Goal: Task Accomplishment & Management: Use online tool/utility

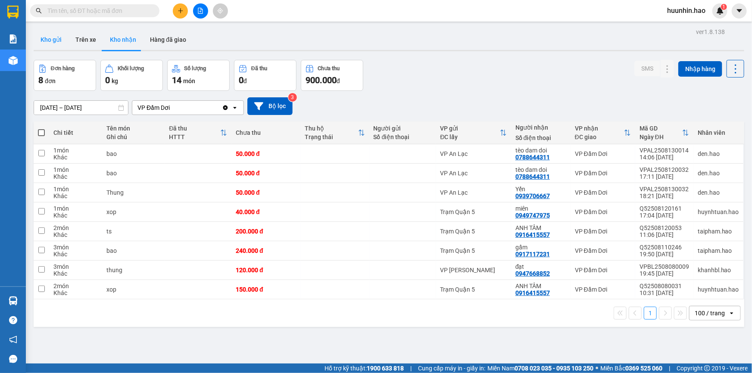
click at [51, 36] on button "Kho gửi" at bounding box center [51, 39] width 35 height 21
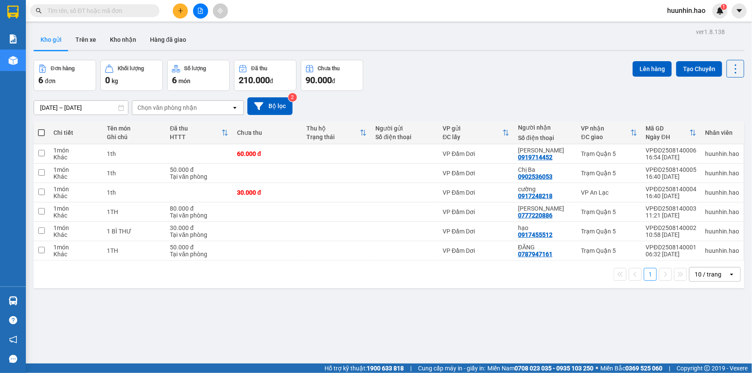
click at [106, 16] on span at bounding box center [94, 10] width 129 height 13
click at [109, 10] on input "text" at bounding box center [98, 10] width 102 height 9
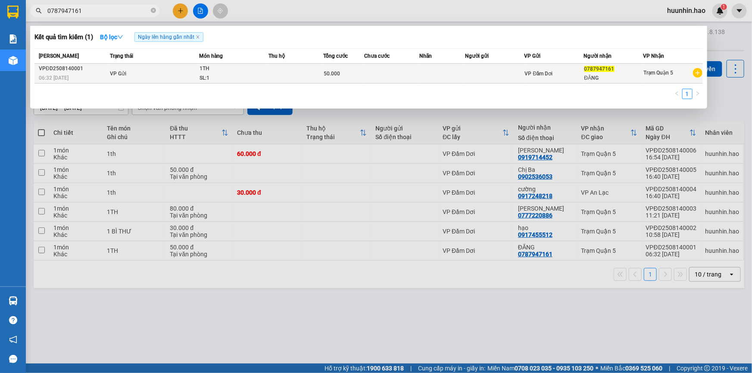
type input "0787947161"
click at [437, 77] on td at bounding box center [442, 74] width 46 height 20
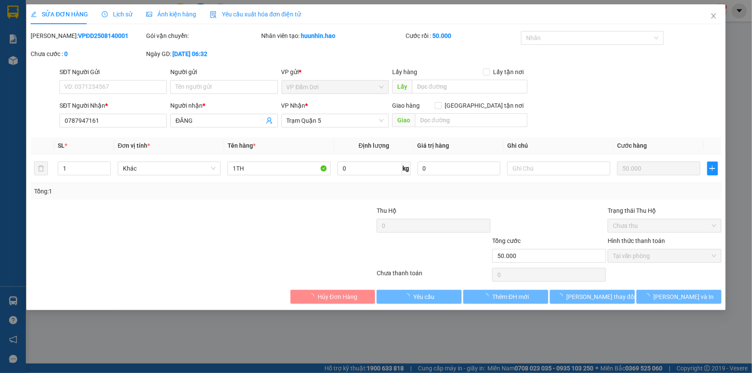
type input "0787947161"
type input "ĐĂNG"
type input "50.000"
click at [123, 14] on span "Lịch sử" at bounding box center [117, 14] width 31 height 7
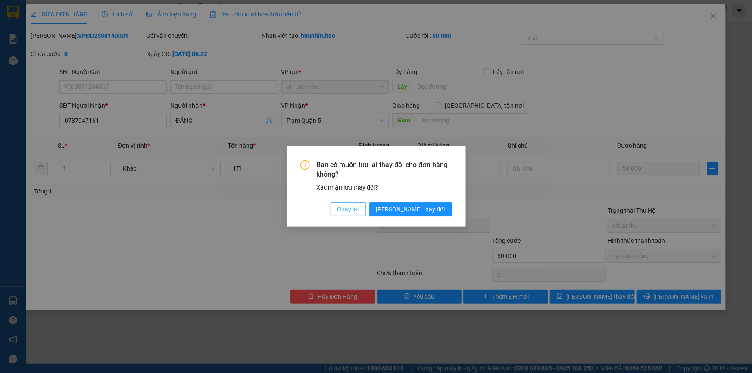
click at [359, 206] on span "Quay lại" at bounding box center [348, 209] width 22 height 9
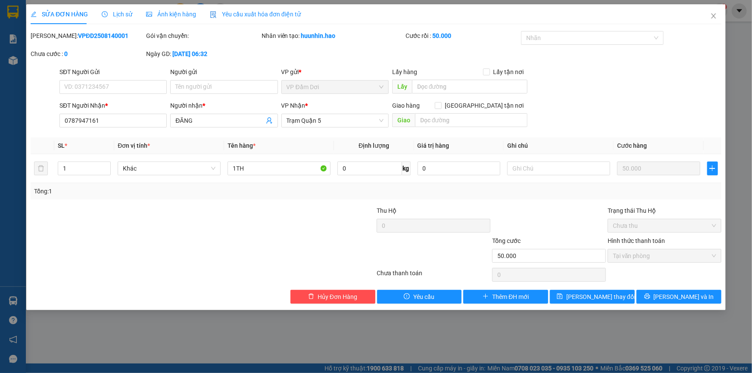
click at [176, 20] on div "Ảnh kiện hàng" at bounding box center [171, 14] width 50 height 20
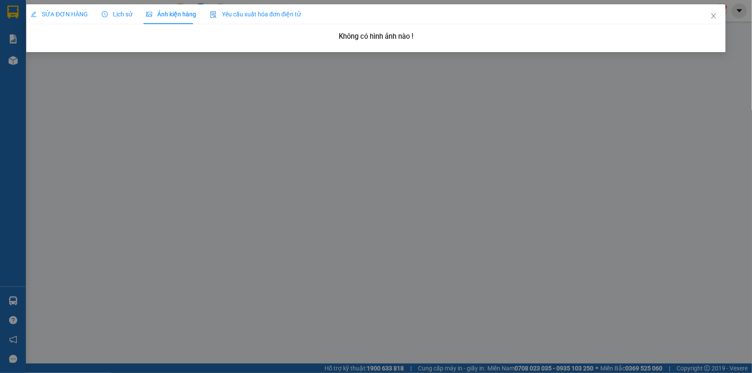
click at [62, 5] on div "SỬA ĐƠN HÀNG" at bounding box center [59, 14] width 57 height 20
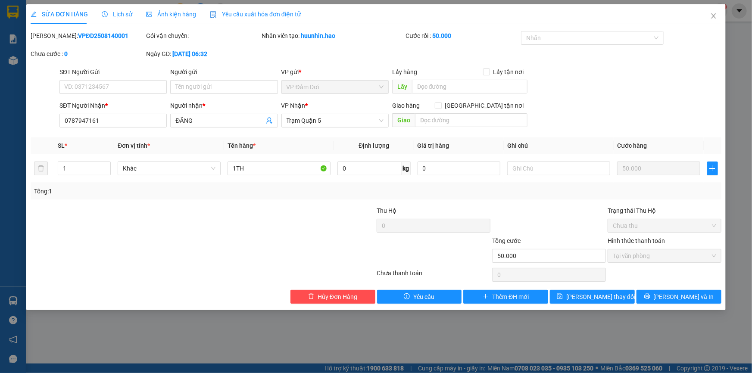
click at [116, 14] on span "Lịch sử" at bounding box center [117, 14] width 31 height 7
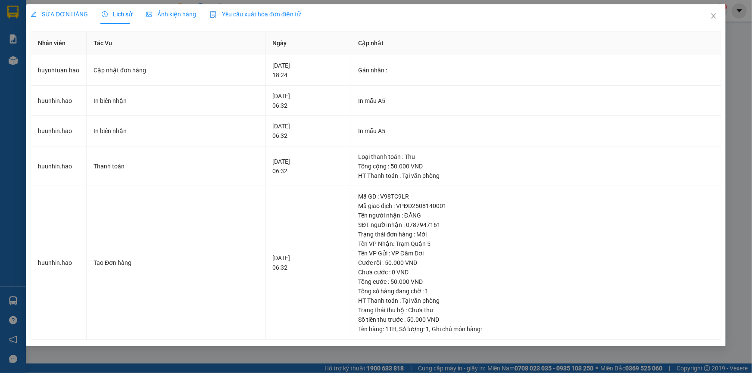
click at [48, 17] on span "SỬA ĐƠN HÀNG" at bounding box center [59, 14] width 57 height 7
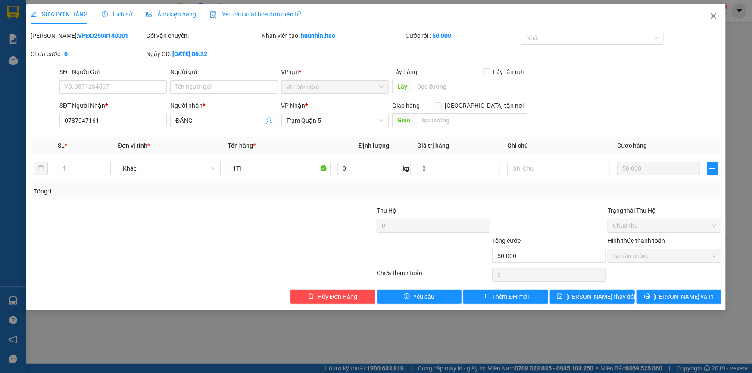
click at [715, 18] on icon "close" at bounding box center [713, 15] width 5 height 5
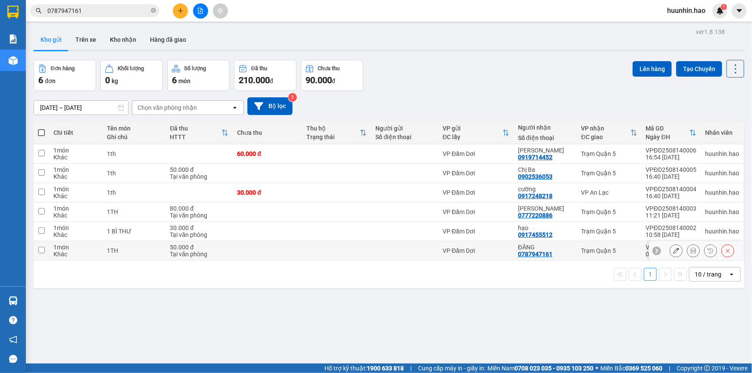
click at [424, 254] on div at bounding box center [404, 250] width 59 height 7
checkbox input "true"
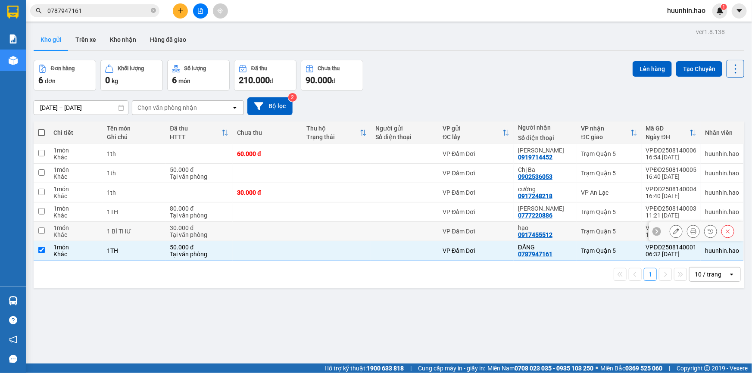
drag, startPoint x: 426, startPoint y: 235, endPoint x: 426, endPoint y: 228, distance: 6.9
click at [426, 234] on div at bounding box center [404, 231] width 59 height 7
checkbox input "true"
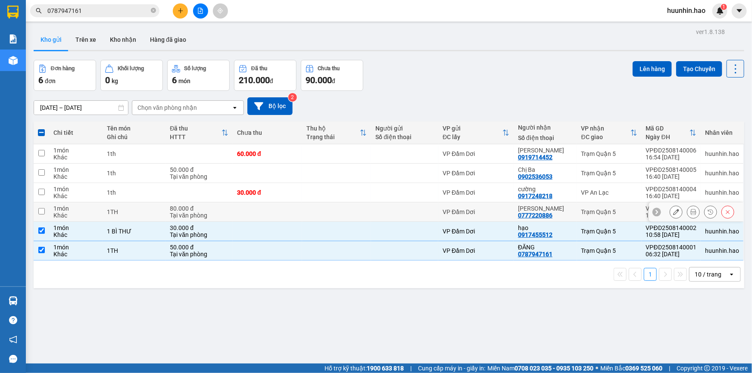
click at [426, 215] on div at bounding box center [404, 212] width 59 height 7
checkbox input "true"
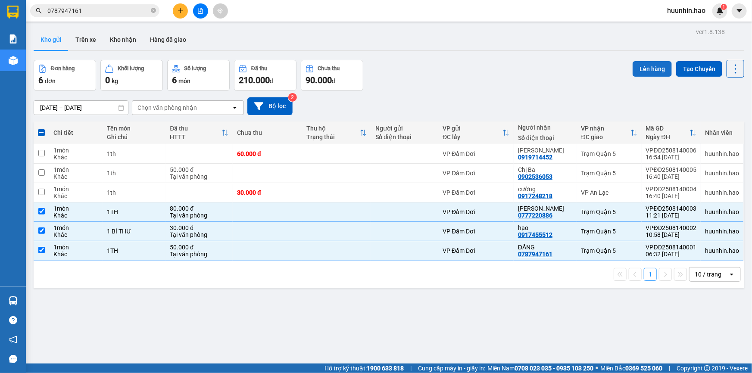
click at [647, 71] on button "Lên hàng" at bounding box center [652, 69] width 39 height 16
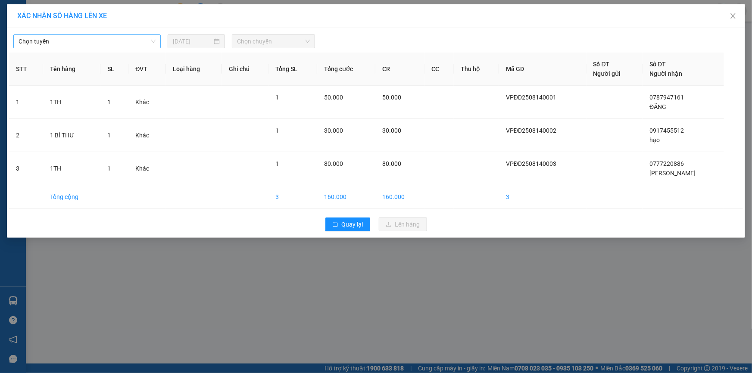
click at [115, 47] on span "Chọn tuyến" at bounding box center [87, 41] width 137 height 13
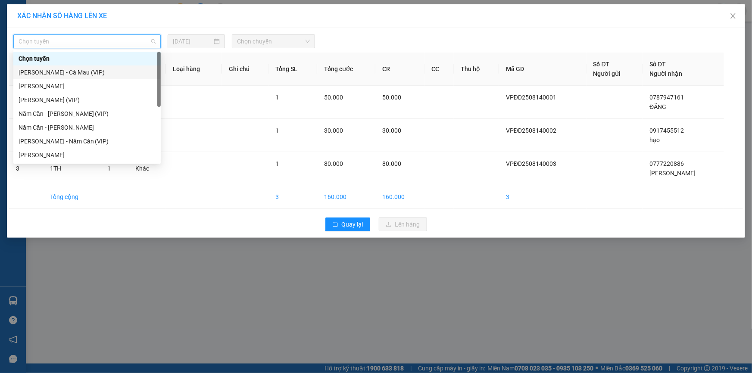
click at [103, 78] on div "Hồ Chí Minh - Cà Mau (VIP)" at bounding box center [86, 73] width 147 height 14
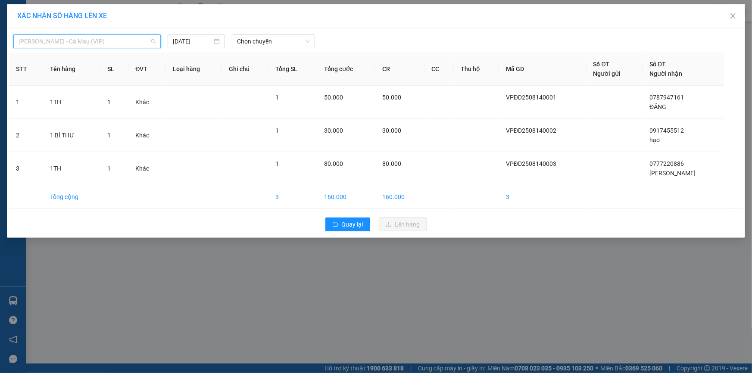
click at [103, 43] on span "Hồ Chí Minh - Cà Mau (VIP)" at bounding box center [87, 41] width 137 height 13
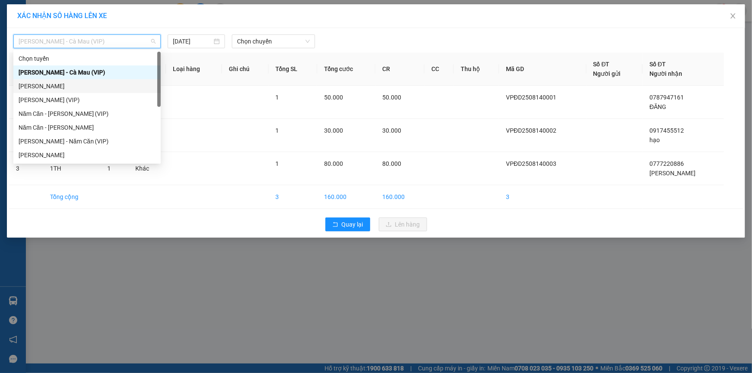
click at [71, 86] on div "Cà Mau - Hồ Chí Minh" at bounding box center [87, 85] width 137 height 9
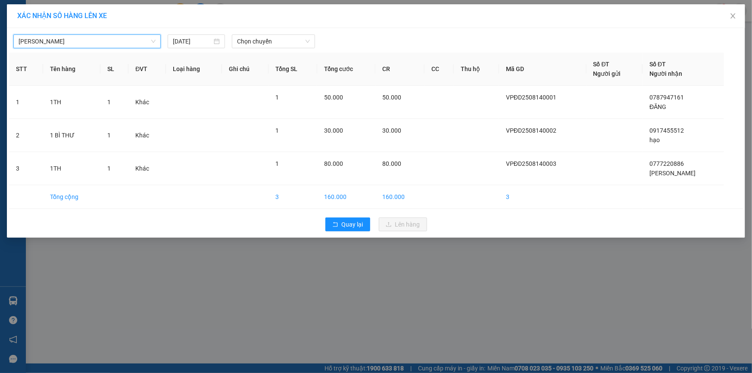
click at [248, 33] on div "Cà Mau - Hồ Chí Minh Cà Mau - Hồ Chí Minh 14/08/2025 Chọn chuyến" at bounding box center [376, 39] width 734 height 18
click at [249, 40] on span "Chọn chuyến" at bounding box center [273, 41] width 73 height 13
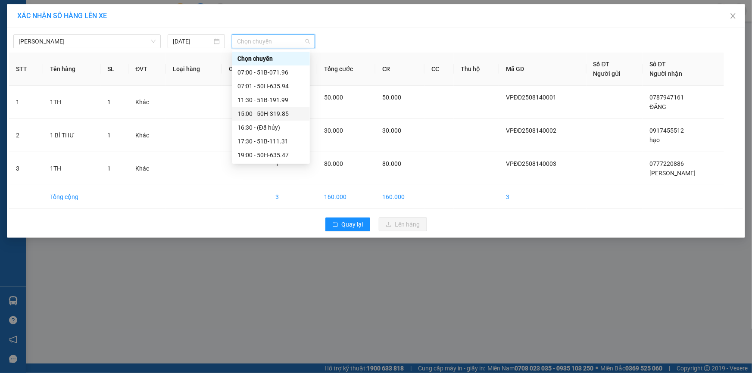
click at [255, 112] on div "15:00 - 50H-319.85" at bounding box center [270, 113] width 67 height 9
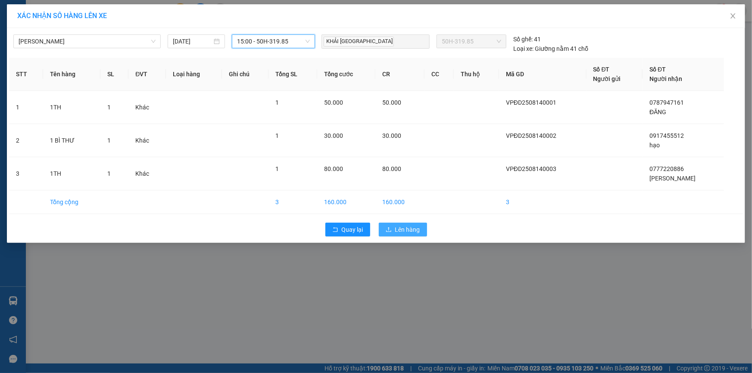
click at [407, 230] on span "Lên hàng" at bounding box center [407, 229] width 25 height 9
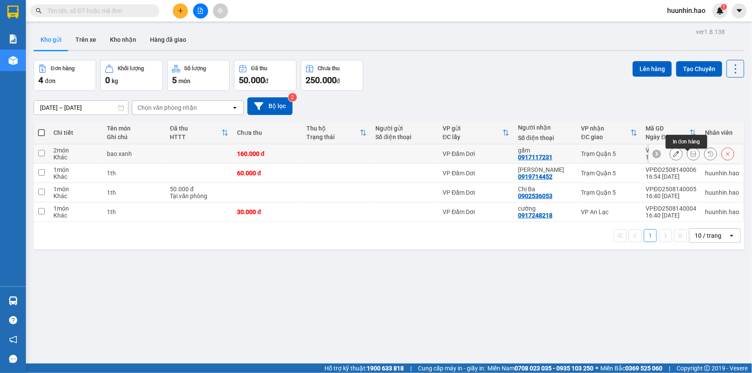
click at [690, 156] on icon at bounding box center [693, 154] width 6 height 6
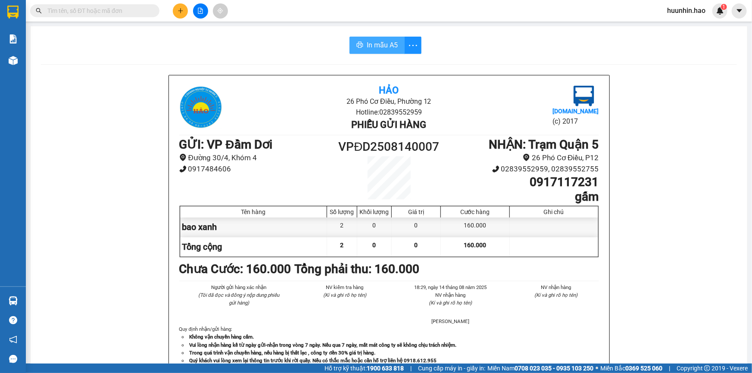
click at [372, 39] on button "In mẫu A5" at bounding box center [377, 45] width 55 height 17
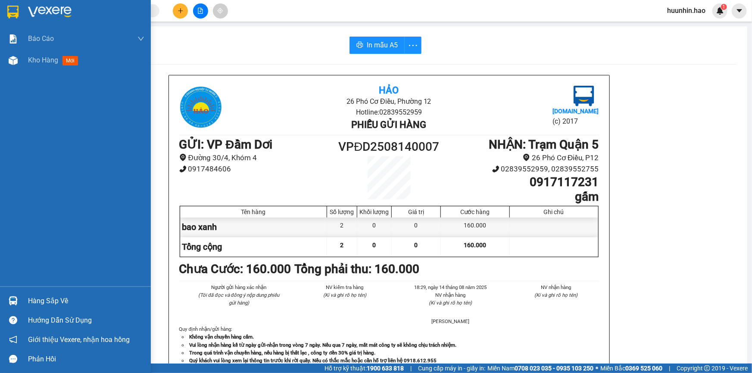
click at [31, 11] on img at bounding box center [50, 12] width 44 height 13
